Goal: Transaction & Acquisition: Download file/media

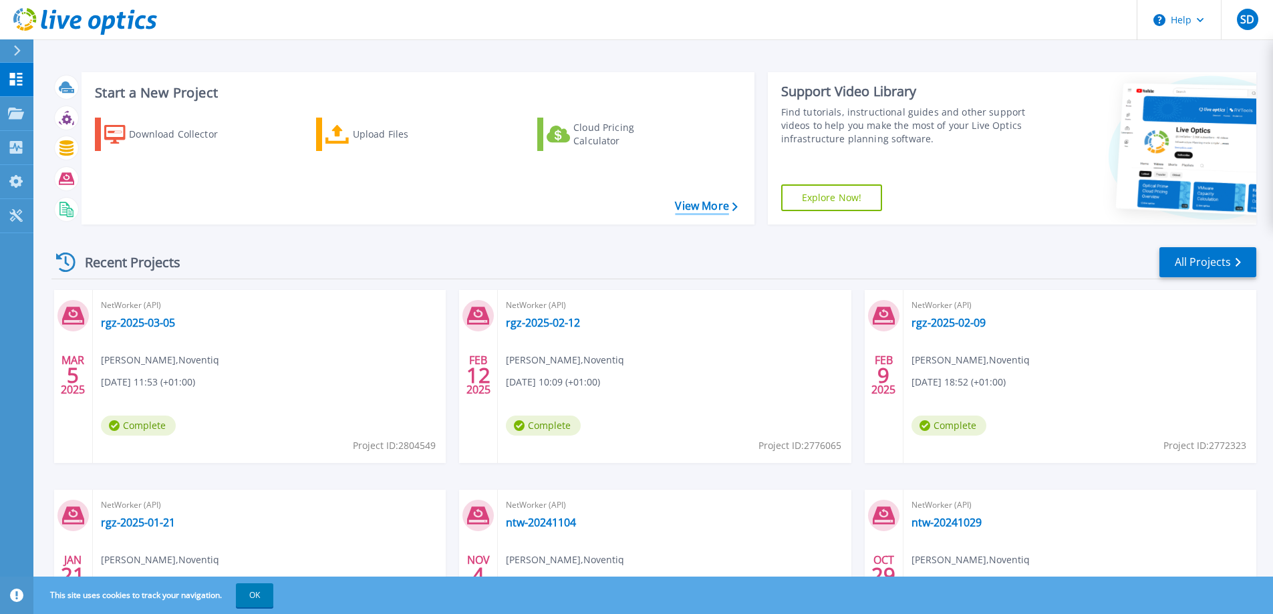
click at [696, 203] on link "View More" at bounding box center [706, 206] width 62 height 13
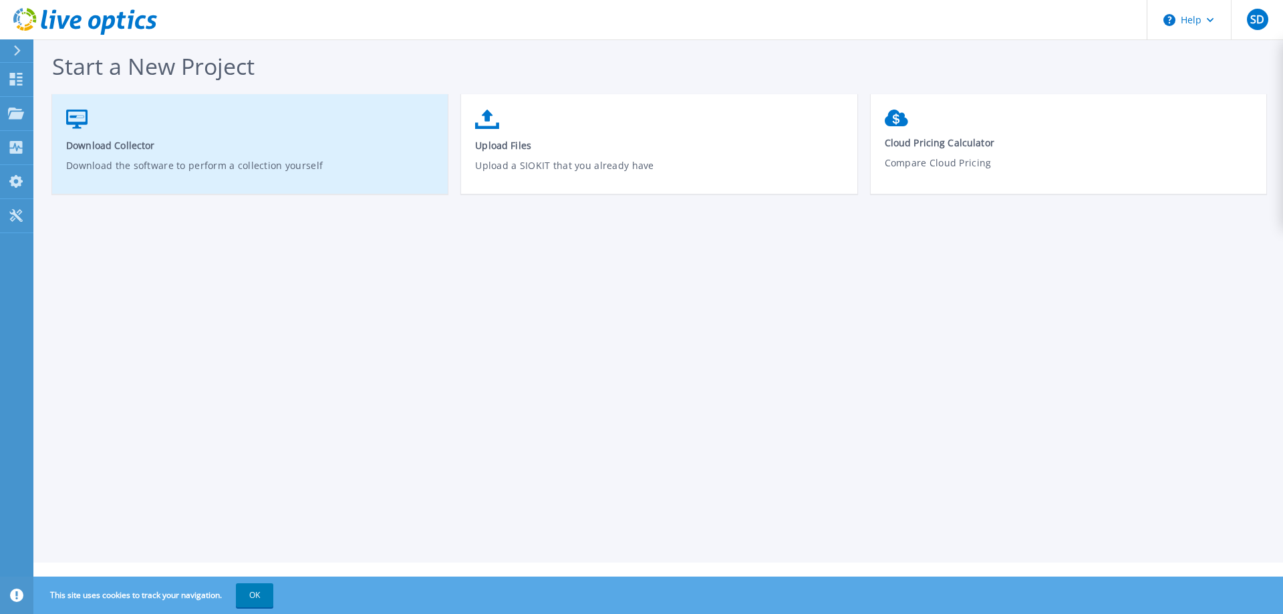
click at [146, 132] on link "Download Collector Download the software to perform a collection yourself" at bounding box center [250, 151] width 396 height 96
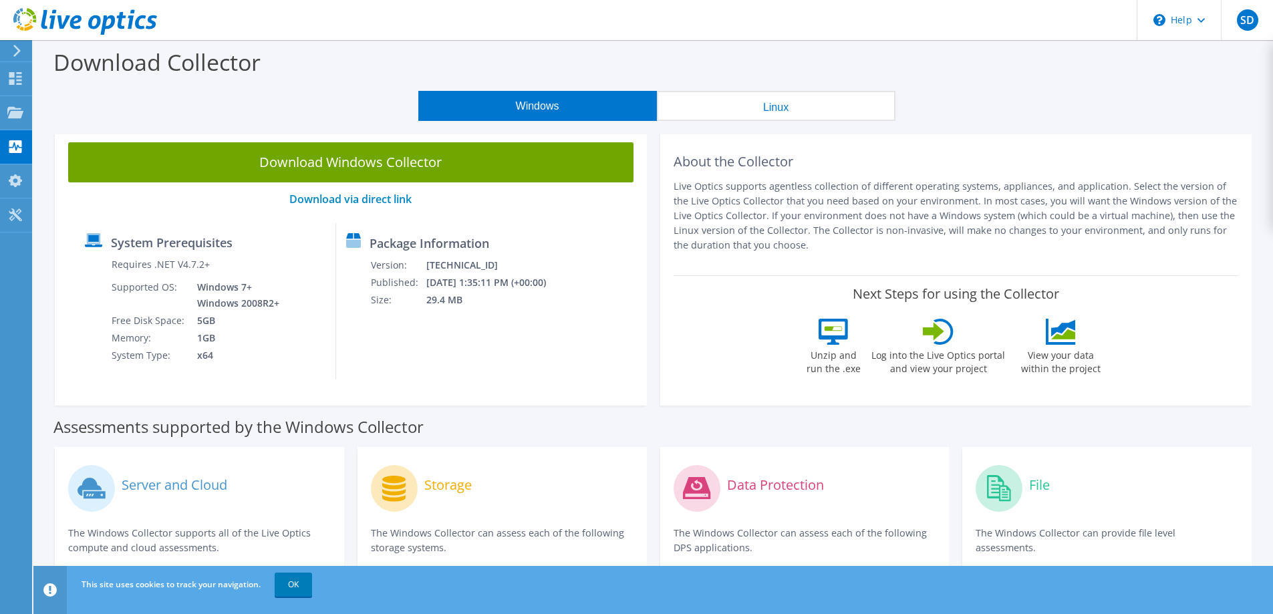
scroll to position [134, 0]
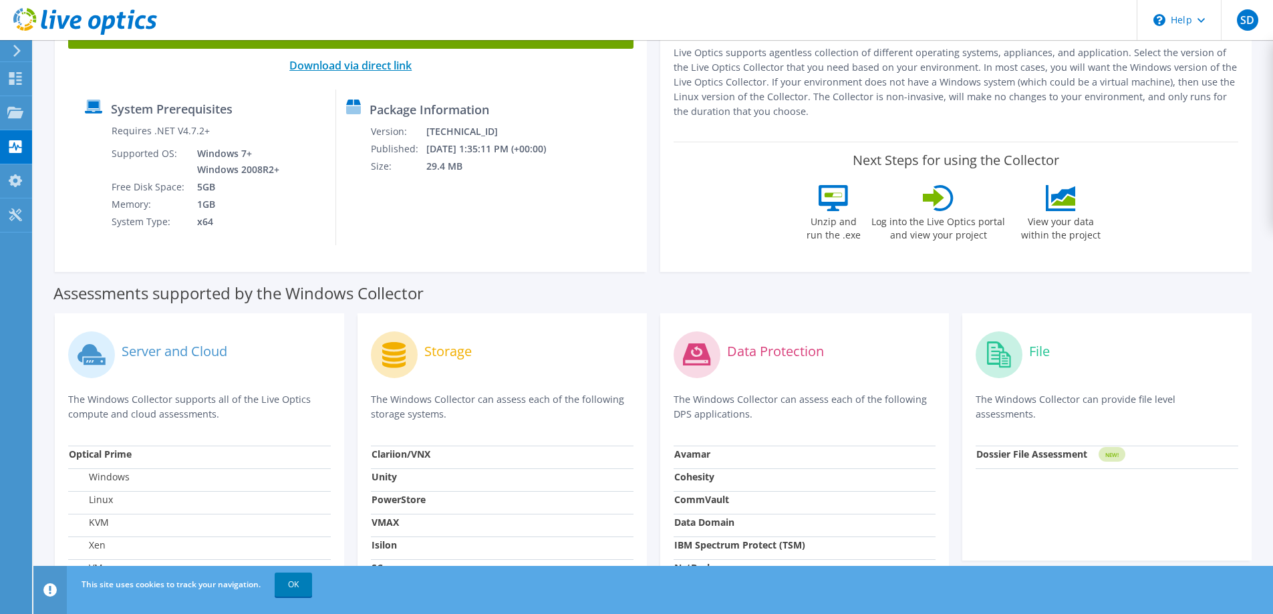
click at [366, 64] on link "Download via direct link" at bounding box center [350, 65] width 122 height 15
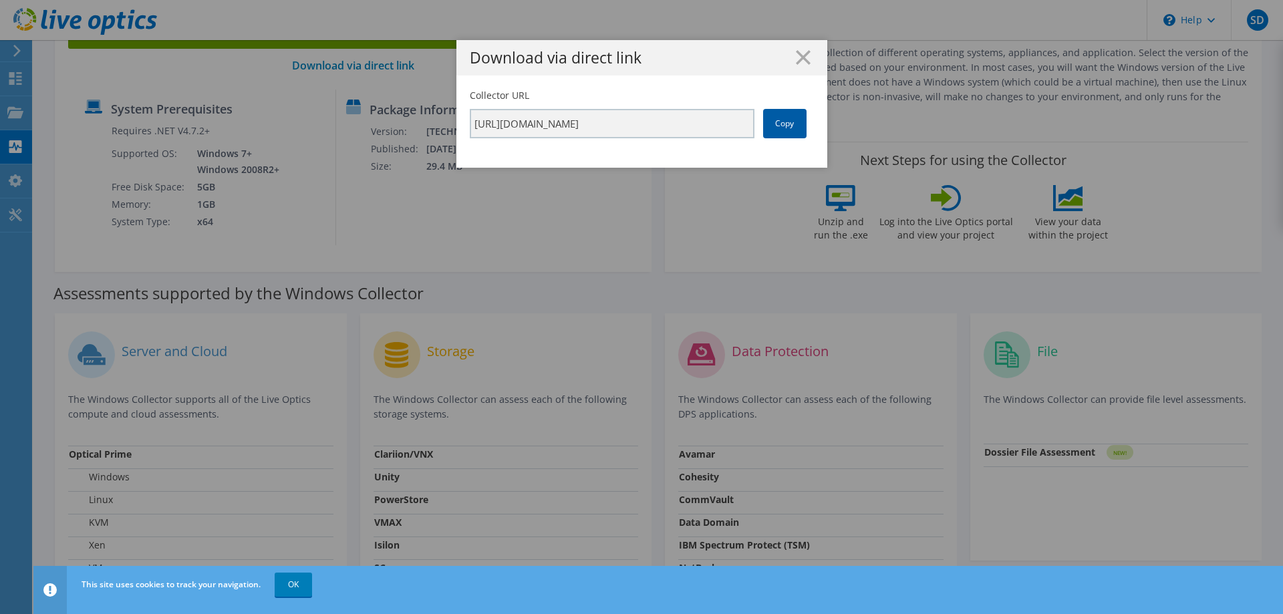
click at [772, 133] on link "Copy" at bounding box center [784, 123] width 43 height 29
click at [797, 61] on icon at bounding box center [803, 57] width 15 height 15
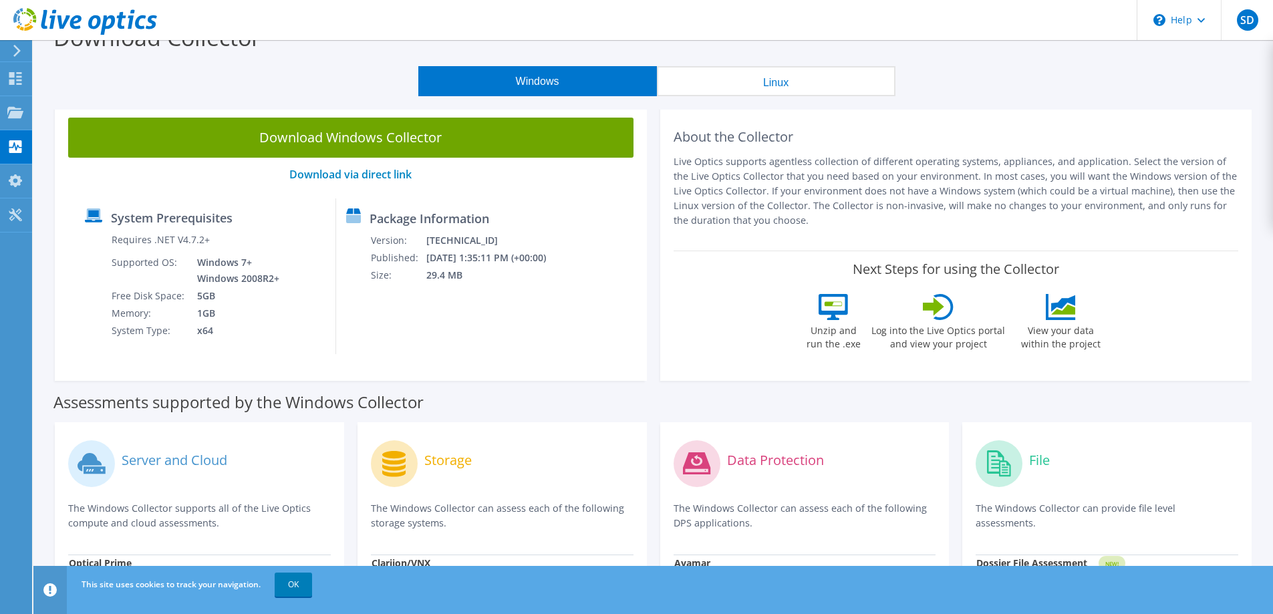
scroll to position [0, 0]
